Goal: Transaction & Acquisition: Book appointment/travel/reservation

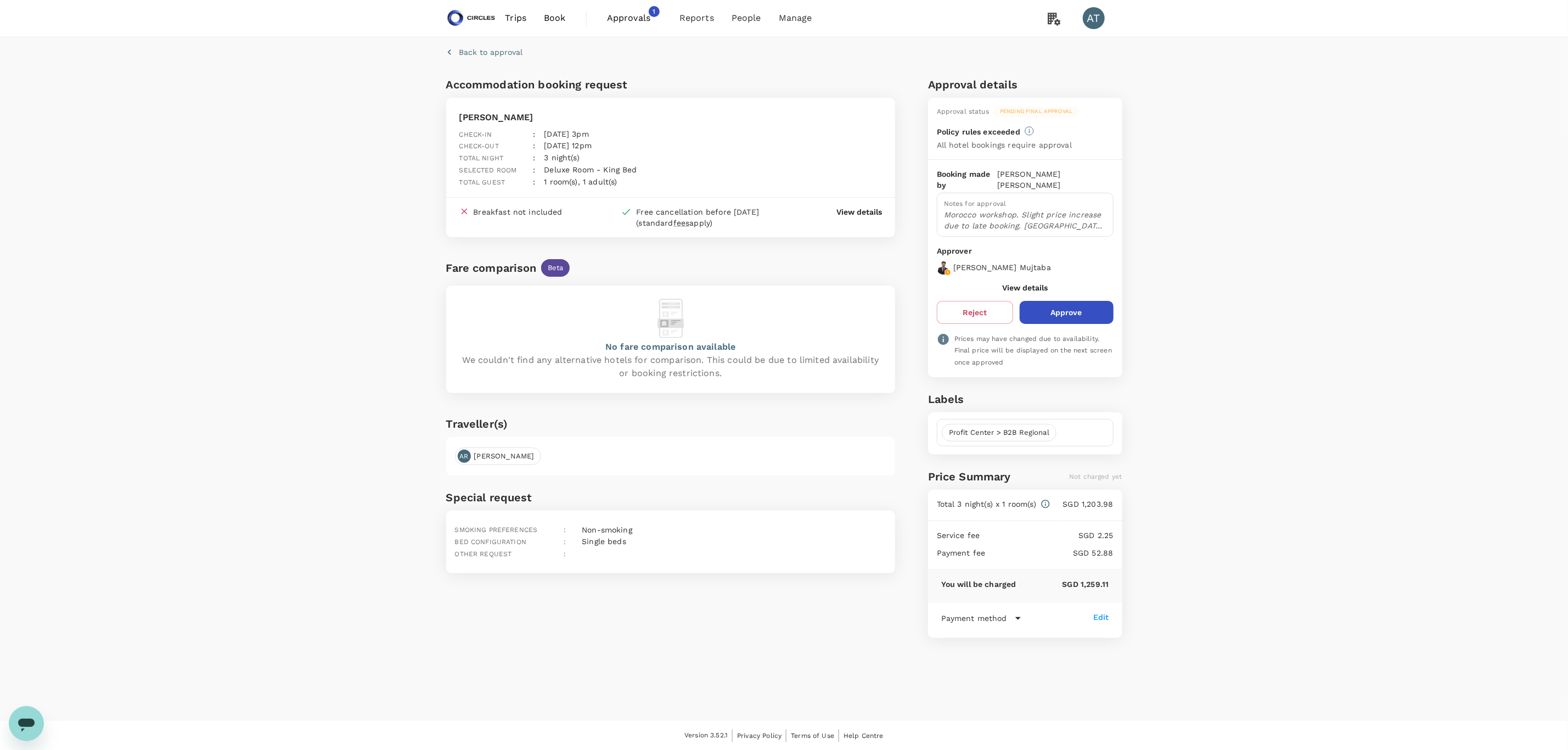
click at [471, 21] on img at bounding box center [471, 18] width 50 height 24
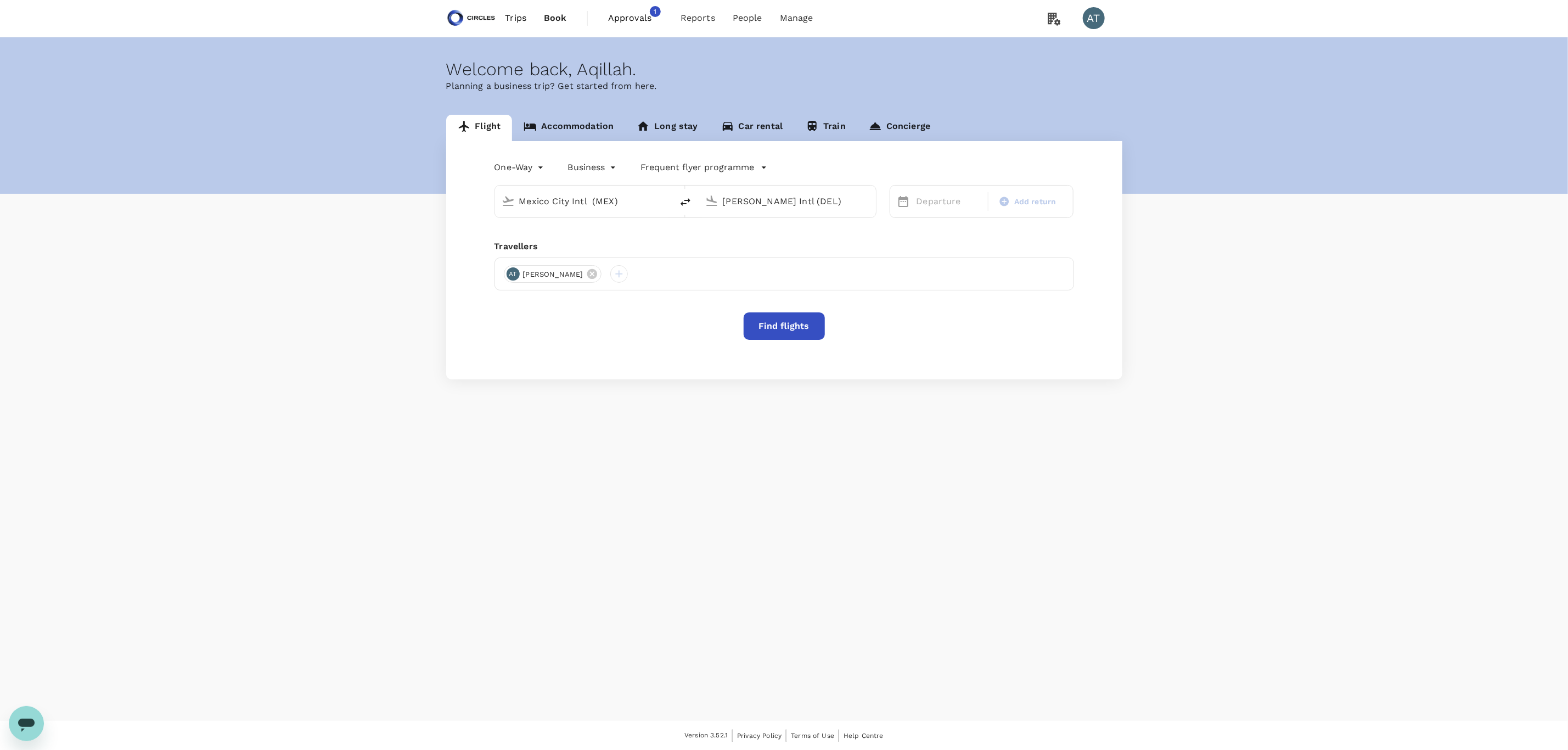
type input "Mexico City Intl (MEX)"
type input "[PERSON_NAME] Intl (DEL)"
click at [616, 16] on span "Approvals" at bounding box center [636, 18] width 55 height 13
